Goal: Task Accomplishment & Management: Use online tool/utility

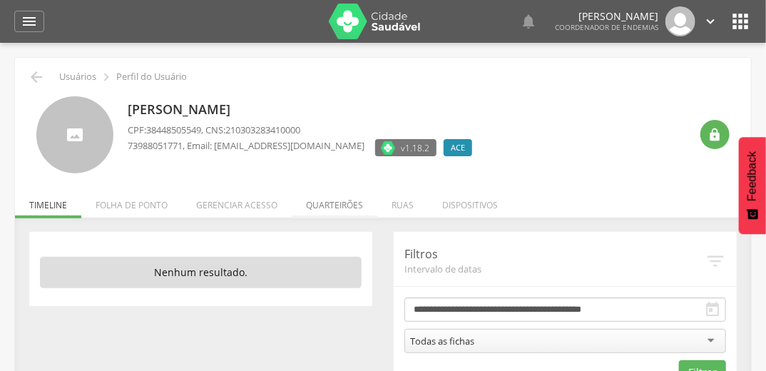
click at [354, 208] on li "Quarteirões" at bounding box center [335, 202] width 86 height 34
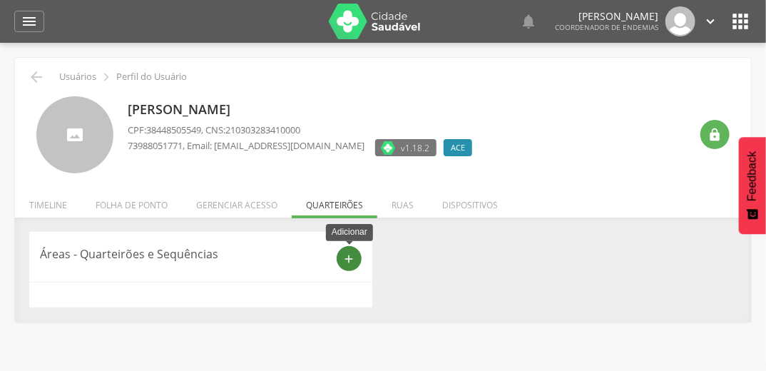
click at [347, 258] on icon "add" at bounding box center [349, 259] width 13 height 13
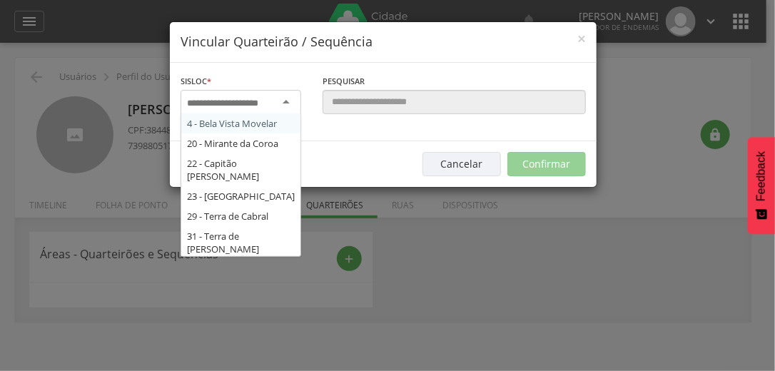
click at [273, 97] on input "select-one" at bounding box center [232, 103] width 90 height 13
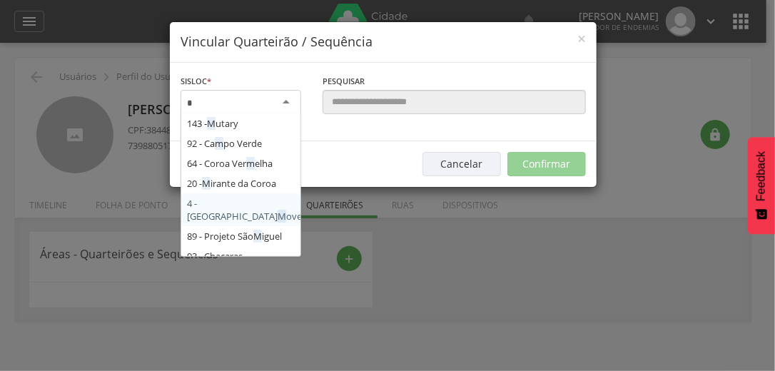
type input "**"
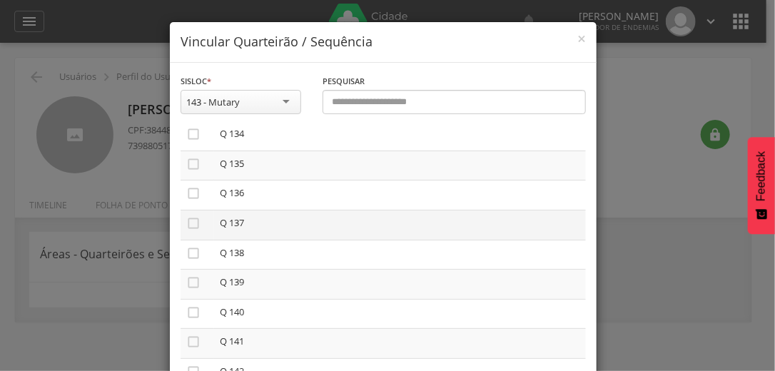
scroll to position [4076, 0]
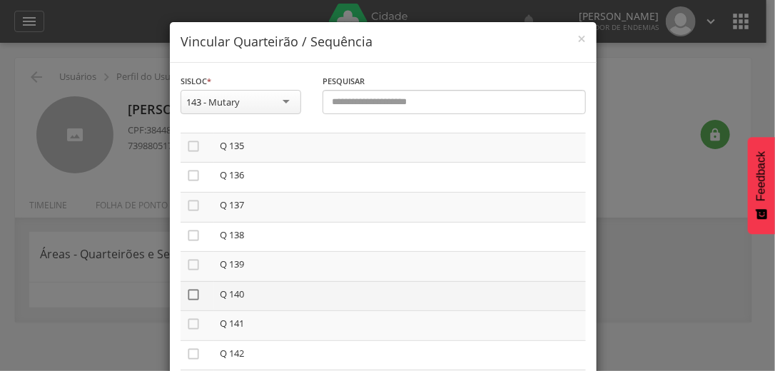
click at [189, 295] on icon "" at bounding box center [193, 295] width 14 height 14
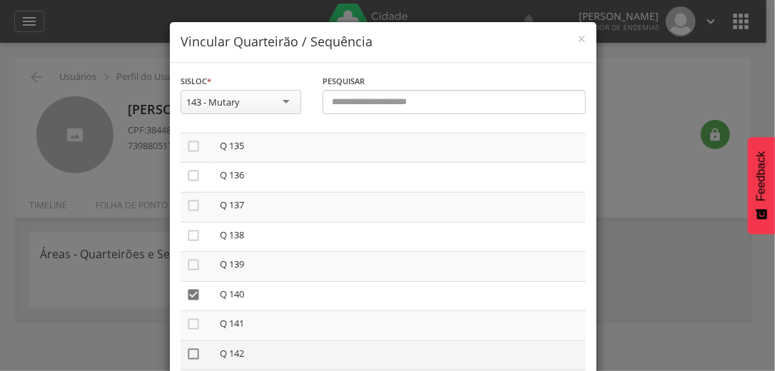
click at [193, 354] on icon "" at bounding box center [193, 354] width 14 height 14
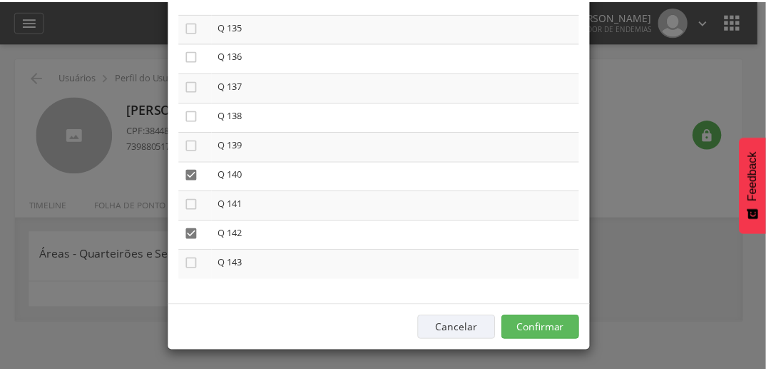
scroll to position [121, 0]
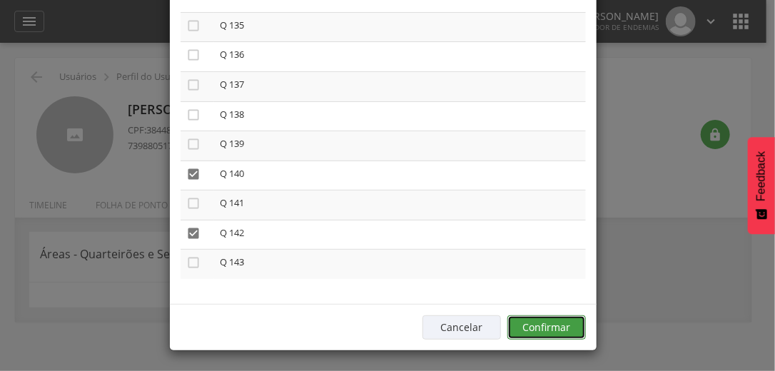
click at [531, 332] on button "Confirmar" at bounding box center [546, 327] width 78 height 24
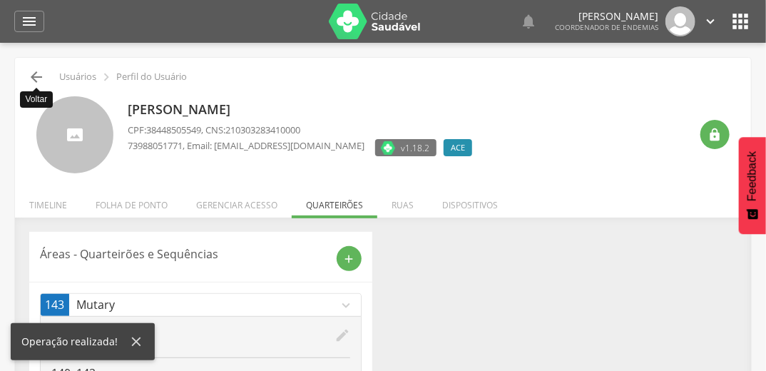
click at [31, 76] on icon "" at bounding box center [36, 77] width 17 height 17
